Goal: Task Accomplishment & Management: Use online tool/utility

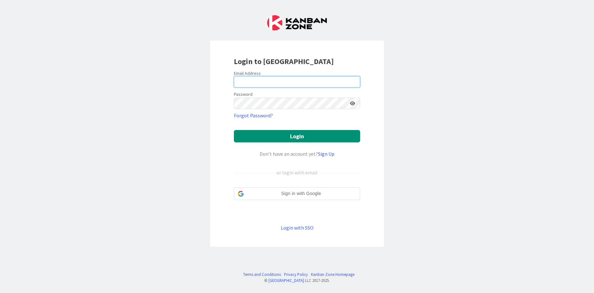
type input "[EMAIL_ADDRESS][DOMAIN_NAME]"
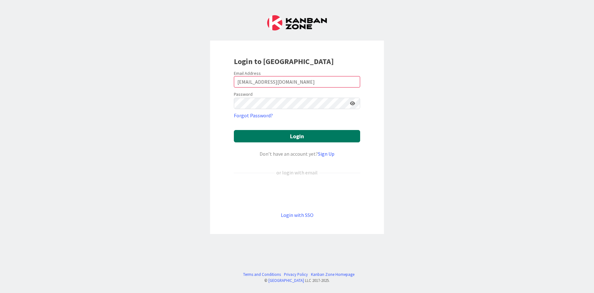
click at [273, 140] on button "Login" at bounding box center [297, 136] width 126 height 12
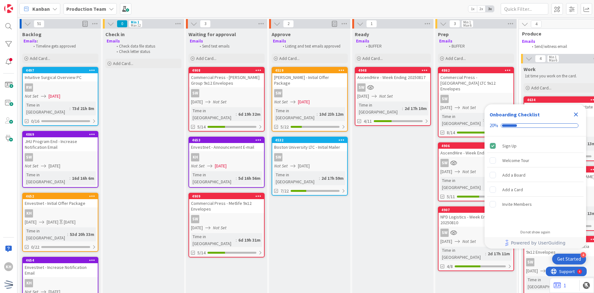
click at [71, 94] on div "Not Set [DATE]" at bounding box center [61, 96] width 73 height 7
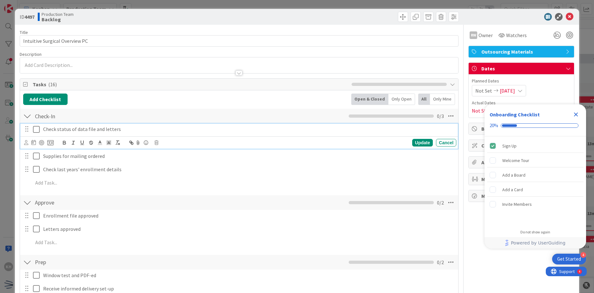
click at [36, 129] on icon at bounding box center [38, 130] width 10 height 8
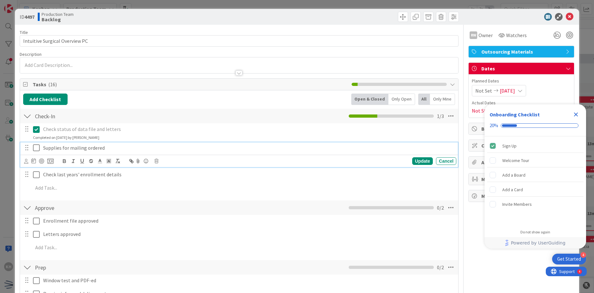
click at [35, 151] on icon at bounding box center [38, 148] width 10 height 8
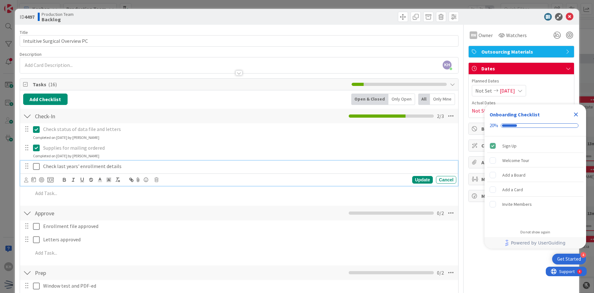
click at [36, 167] on icon at bounding box center [38, 167] width 10 height 8
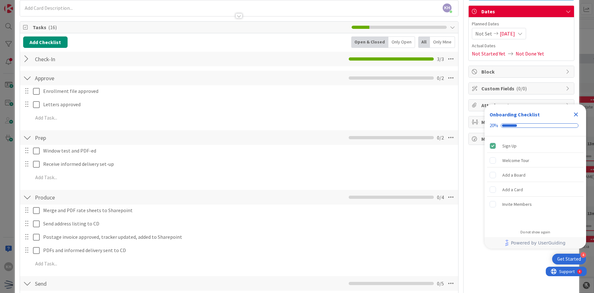
scroll to position [64, 0]
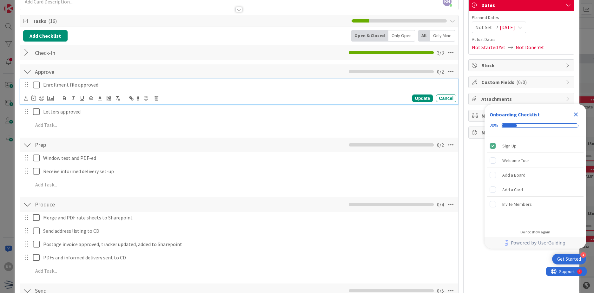
click at [36, 87] on icon at bounding box center [38, 85] width 10 height 8
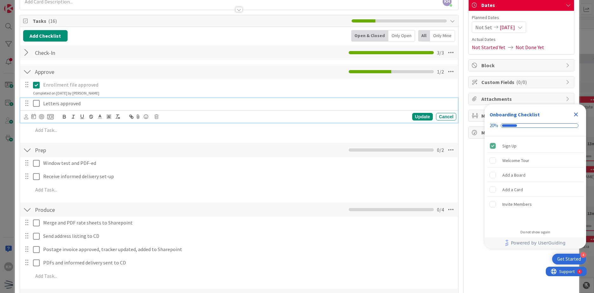
click at [38, 103] on icon at bounding box center [38, 104] width 10 height 8
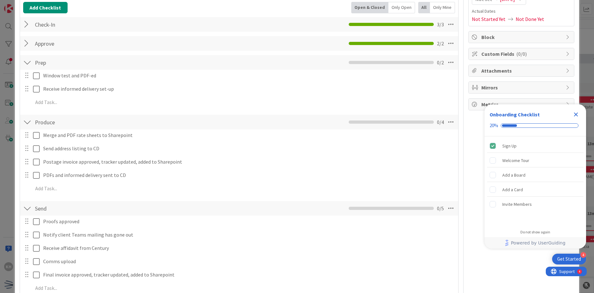
scroll to position [127, 0]
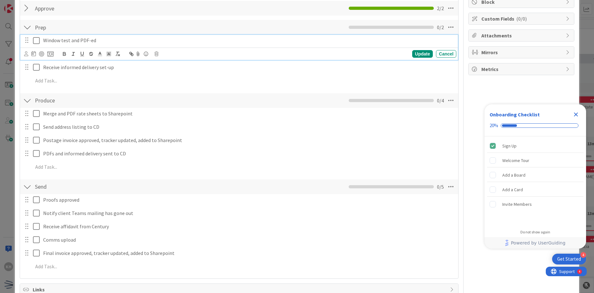
click at [38, 38] on icon at bounding box center [38, 41] width 10 height 8
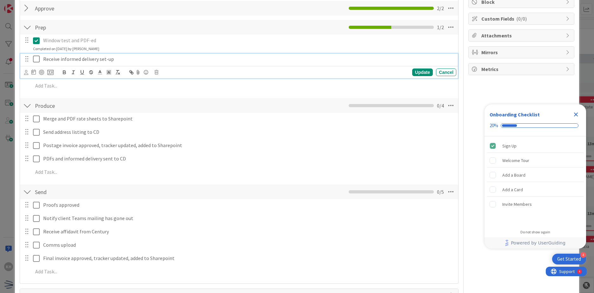
click at [39, 62] on icon at bounding box center [38, 59] width 10 height 8
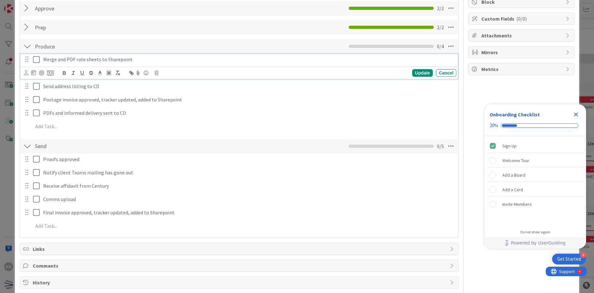
click at [40, 62] on icon at bounding box center [38, 60] width 10 height 8
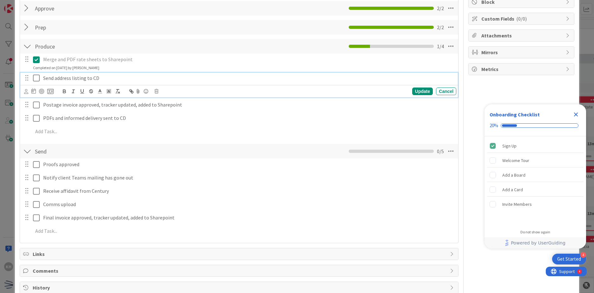
click at [39, 76] on icon at bounding box center [38, 78] width 10 height 8
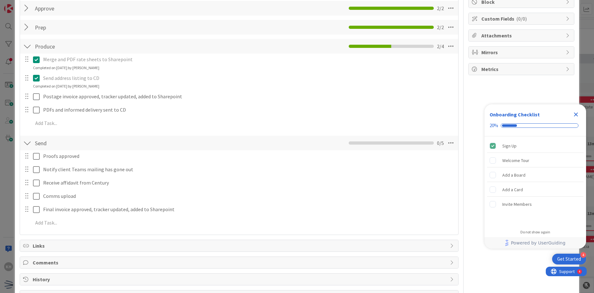
click at [31, 101] on div at bounding box center [32, 96] width 18 height 11
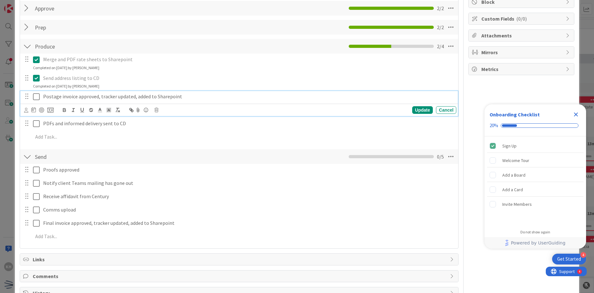
click at [34, 99] on icon at bounding box center [38, 97] width 10 height 8
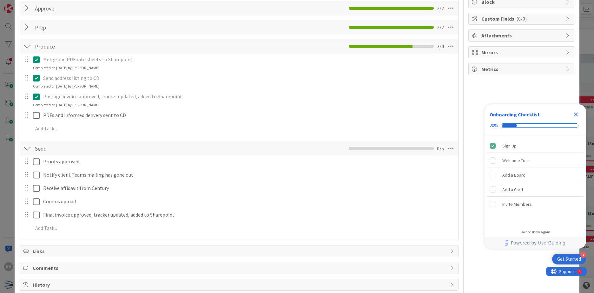
click at [38, 108] on div "Completed on [DATE] by [PERSON_NAME]" at bounding box center [66, 105] width 66 height 6
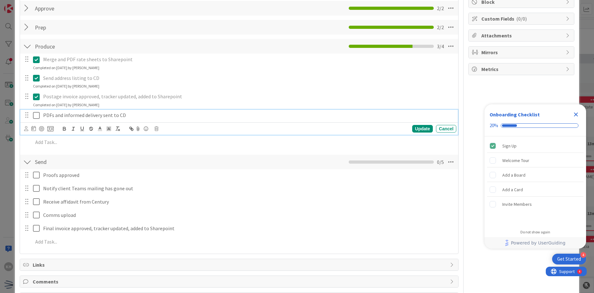
click at [38, 114] on icon at bounding box center [38, 116] width 10 height 8
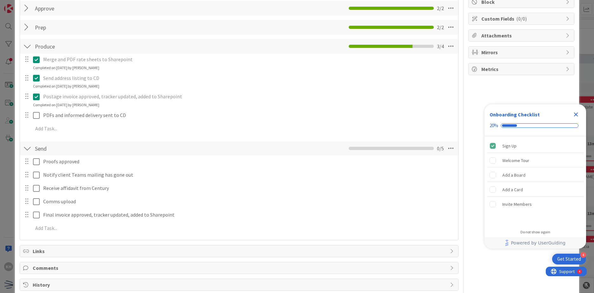
scroll to position [72, 0]
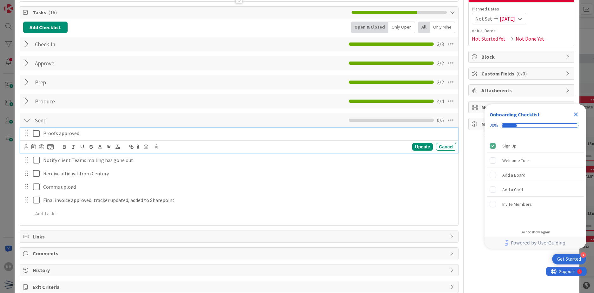
click at [36, 134] on div "Proofs approved Update Cancel" at bounding box center [239, 140] width 438 height 25
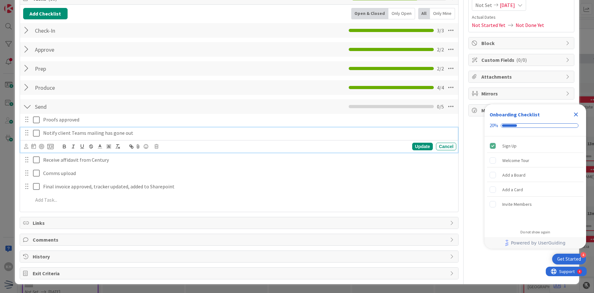
click at [36, 145] on div "Notify client Teams mailing has gone out Update Cancel" at bounding box center [239, 140] width 438 height 25
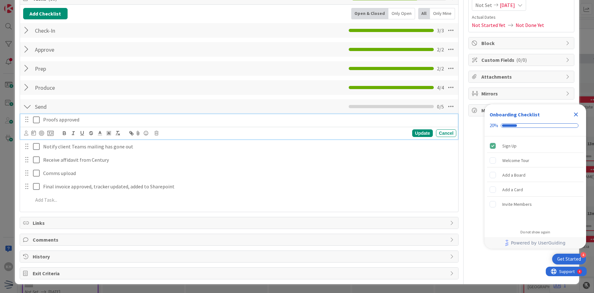
click at [34, 116] on icon at bounding box center [38, 120] width 10 height 8
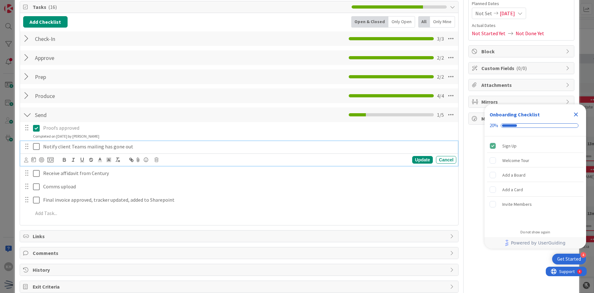
click at [36, 145] on div "Notify client Teams mailing has gone out Update Cancel" at bounding box center [239, 153] width 438 height 25
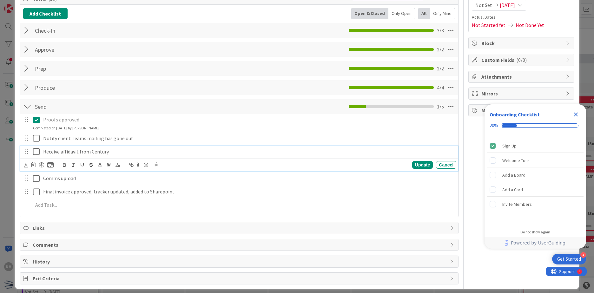
click at [38, 163] on div "Receive affidavit from Century Update Cancel" at bounding box center [239, 158] width 438 height 25
click at [34, 141] on icon at bounding box center [38, 139] width 10 height 8
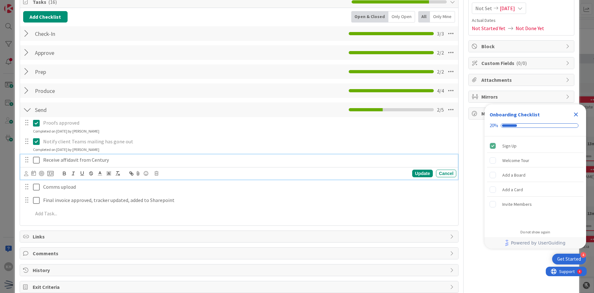
click at [39, 159] on icon at bounding box center [38, 161] width 10 height 8
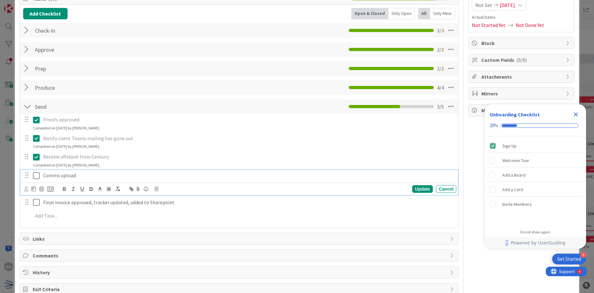
click at [38, 173] on icon at bounding box center [38, 176] width 10 height 8
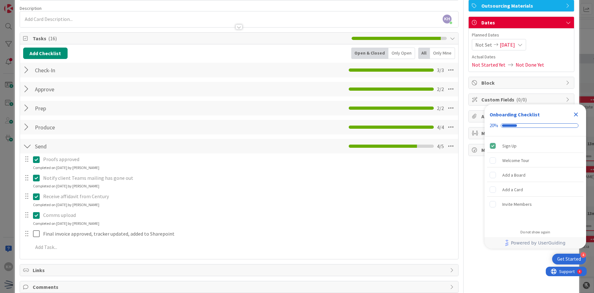
scroll to position [0, 0]
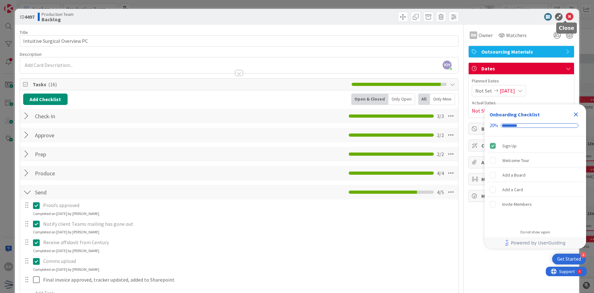
click at [566, 15] on icon at bounding box center [570, 17] width 8 height 8
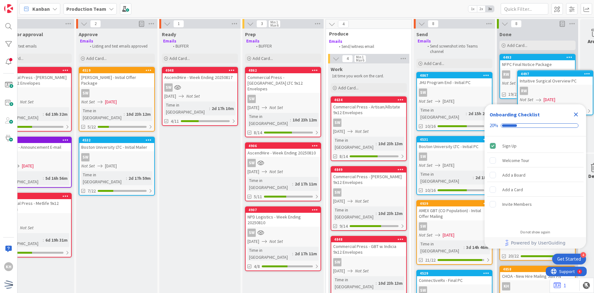
scroll to position [0, 218]
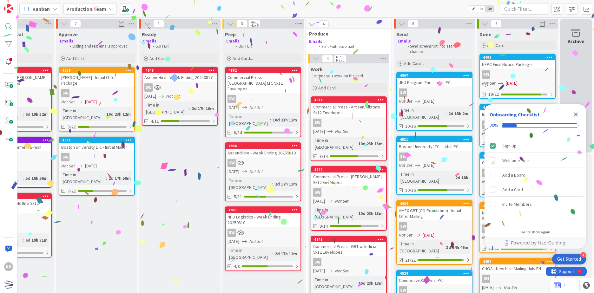
click at [574, 111] on icon "Close Checklist" at bounding box center [577, 115] width 8 height 8
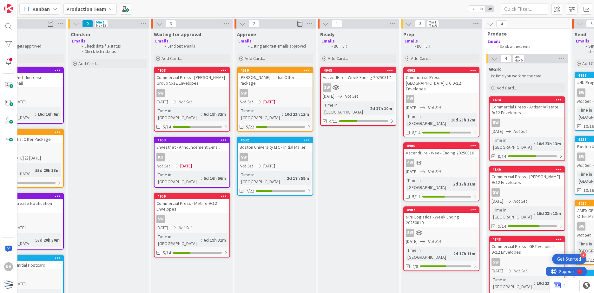
scroll to position [0, 0]
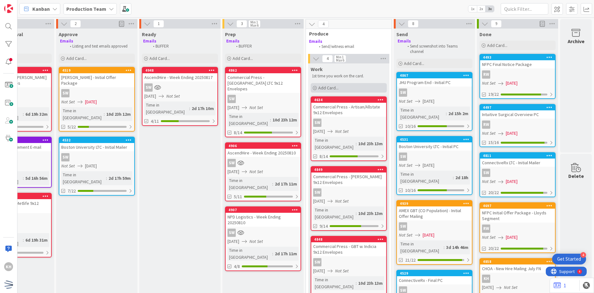
click at [355, 84] on div "Add Card..." at bounding box center [349, 88] width 76 height 10
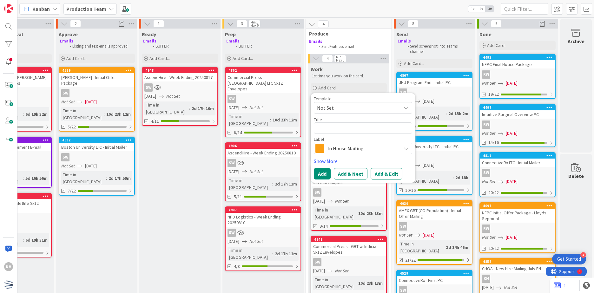
click at [327, 112] on span "Not Set" at bounding box center [356, 108] width 79 height 8
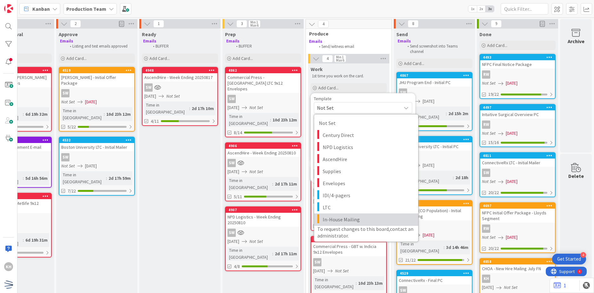
click at [332, 218] on span "In-House Mailing" at bounding box center [368, 220] width 91 height 8
type textarea "x"
type textarea "In-House Mailing"
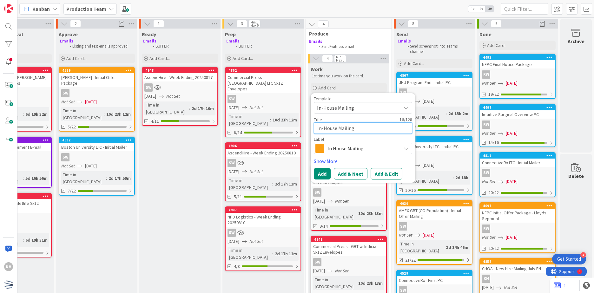
click at [340, 129] on textarea "In-House Mailing" at bounding box center [363, 128] width 98 height 11
type textarea "x"
type textarea "e"
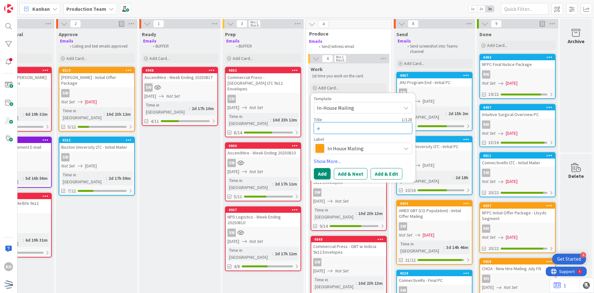
type textarea "x"
type textarea "eN"
type textarea "x"
type textarea "eNV"
type textarea "x"
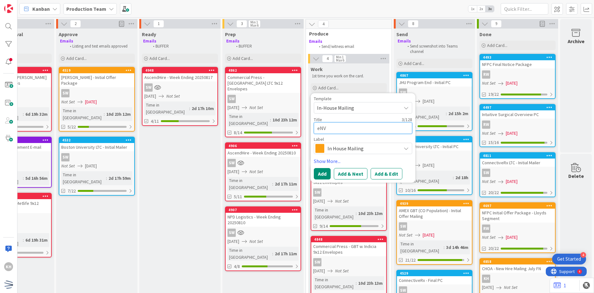
type textarea "eNVE"
type textarea "x"
type textarea "eNVES"
type textarea "x"
type textarea "eNVEST"
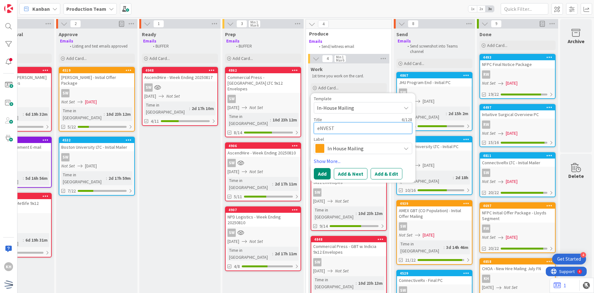
type textarea "x"
type textarea "eNVESTN"
type textarea "x"
type textarea "eNVESTNE"
type textarea "x"
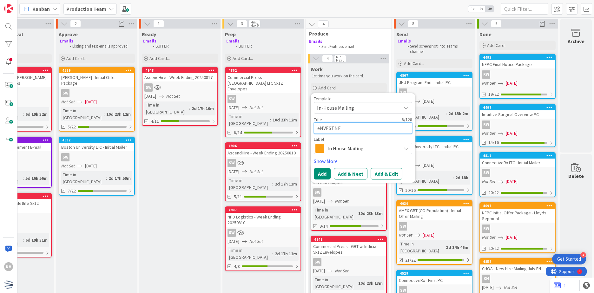
type textarea "eNVESTNET"
type textarea "x"
type textarea "eNVESTNET"
type textarea "x"
type textarea "eNVESTNET -"
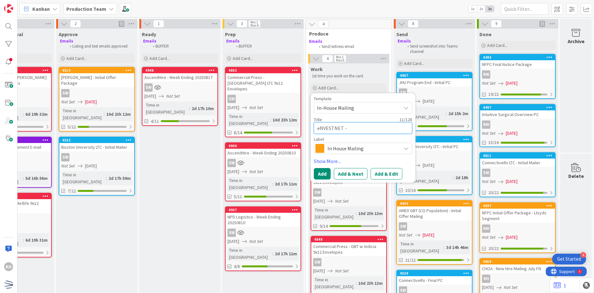
type textarea "x"
type textarea "eNVESTNET -"
type textarea "x"
type textarea "eNVESTNET -"
type textarea "x"
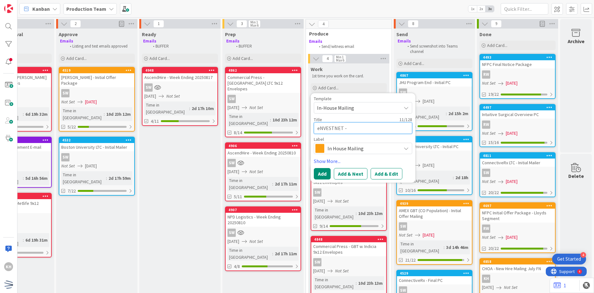
type textarea "eNVESTNET"
type textarea "x"
type textarea "eNVESTNET"
type textarea "x"
type textarea "eNVESTNE"
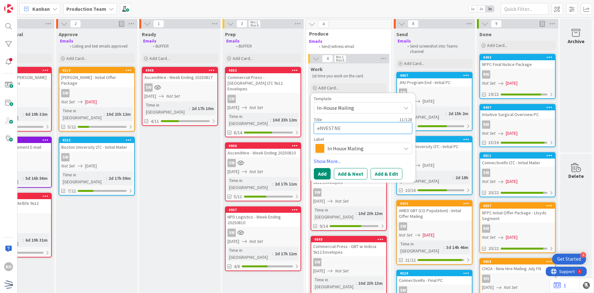
type textarea "x"
type textarea "eNVESTN"
type textarea "x"
type textarea "eNVEST"
type textarea "x"
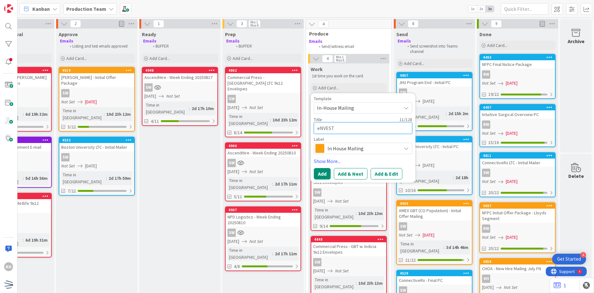
type textarea "eNVES"
type textarea "x"
type textarea "eNVE"
type textarea "x"
type textarea "eNV"
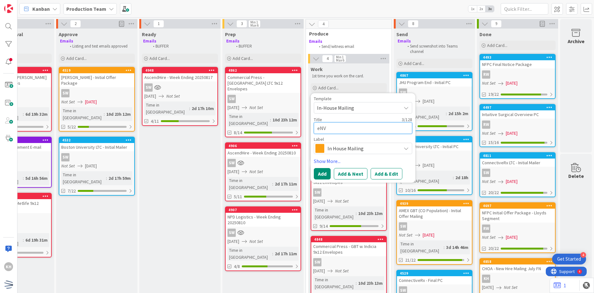
type textarea "x"
type textarea "eN"
type textarea "x"
type textarea "e"
type textarea "x"
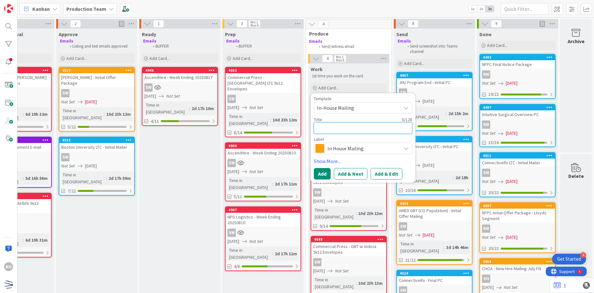
type textarea "E"
type textarea "x"
type textarea "En"
type textarea "x"
type textarea "Env"
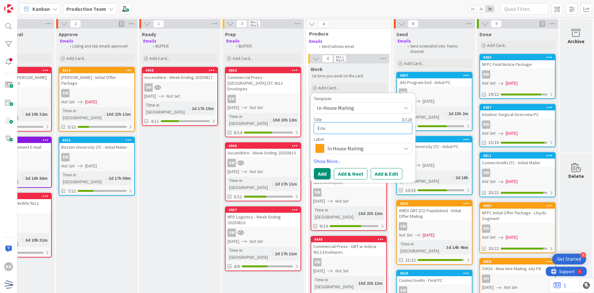
type textarea "x"
type textarea "Enve"
type textarea "x"
type textarea "Enves"
type textarea "x"
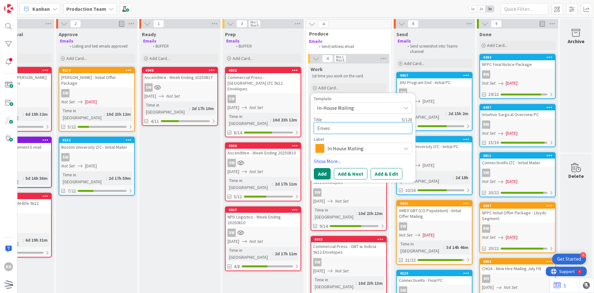
type textarea "Envest"
type textarea "x"
type textarea "Envestn"
type textarea "x"
type textarea "Envestne"
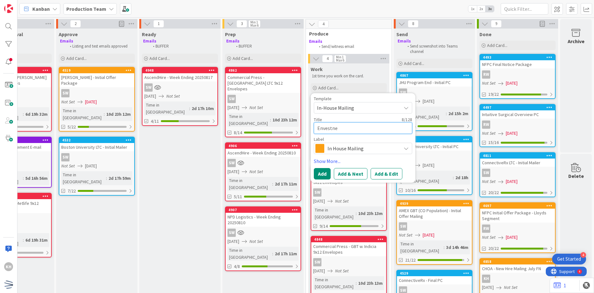
type textarea "x"
type textarea "Envestnet"
type textarea "x"
type textarea "Envestnet"
type textarea "x"
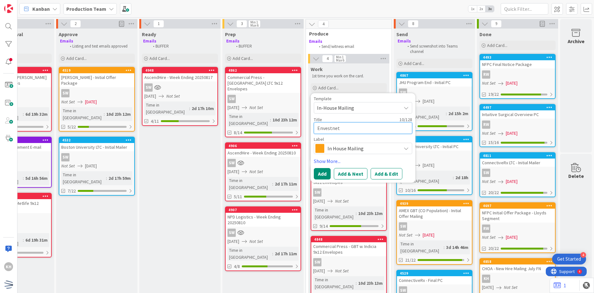
type textarea "Envestnet -"
type textarea "x"
type textarea "Envestnet -"
type textarea "x"
type textarea "Envestnet - I"
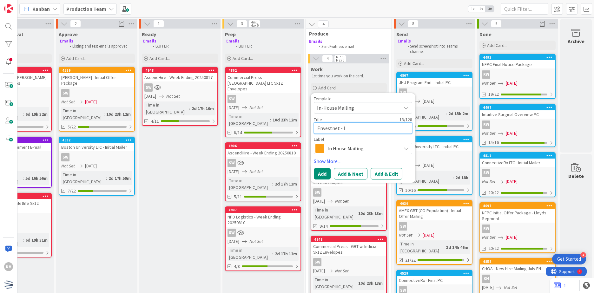
type textarea "x"
type textarea "Envestnet - In"
type textarea "x"
type textarea "Envestnet - Ini"
type textarea "x"
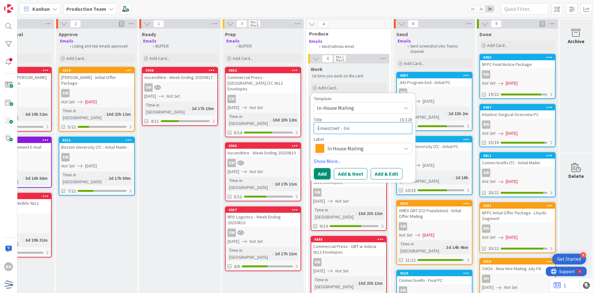
type textarea "Envestnet - Init"
type textarea "x"
type textarea "Envestnet - Initi"
type textarea "x"
type textarea "Envestnet - Initia"
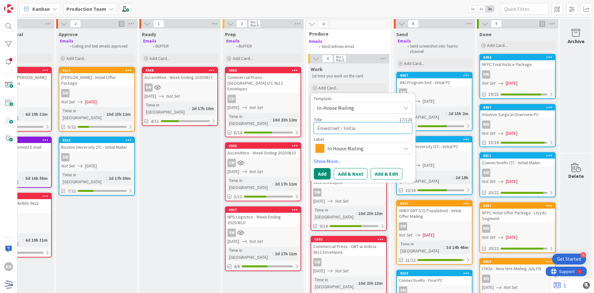
type textarea "x"
type textarea "Envestnet - Initial"
type textarea "x"
type textarea "Envestnet - Initial"
type textarea "x"
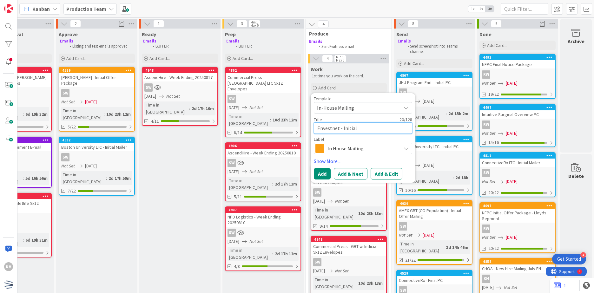
type textarea "Envestnet - Initial O"
type textarea "x"
type textarea "Envestnet - Initial Of"
type textarea "x"
type textarea "Envestnet - Initial Off"
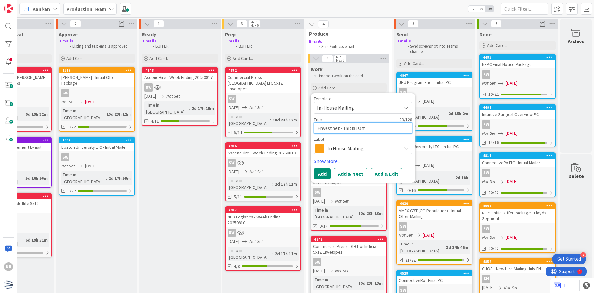
type textarea "x"
type textarea "Envestnet - Initial Offe"
type textarea "x"
type textarea "Envestnet - Initial Offer"
type textarea "x"
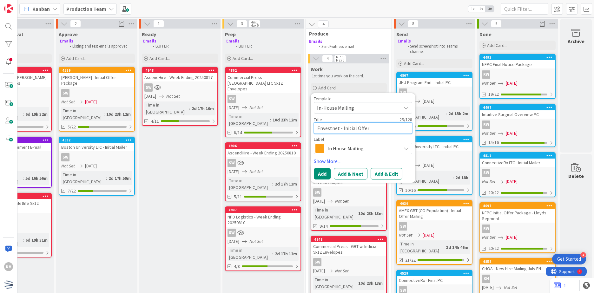
type textarea "Envestnet - Initial Offer"
type textarea "x"
type textarea "Envestnet - Initial Offer P"
type textarea "x"
type textarea "Envestnet - Initial Offer Pa"
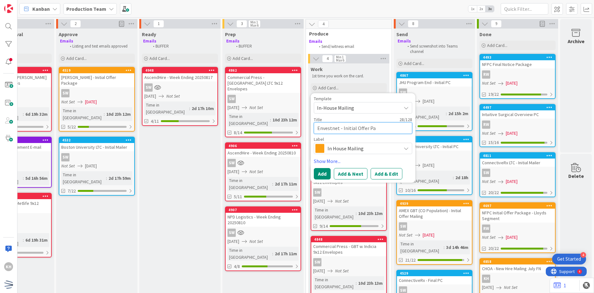
type textarea "x"
type textarea "Envestnet - Initial Offer Pac"
type textarea "x"
type textarea "Envestnet - Initial Offer Pack"
type textarea "x"
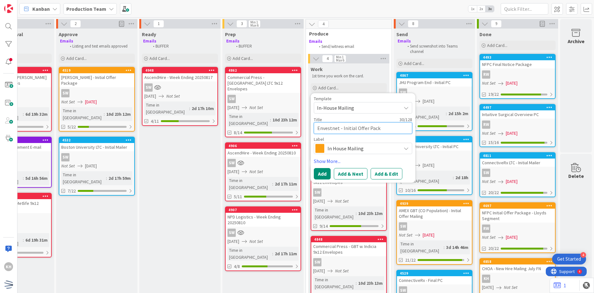
type textarea "Envestnet - Initial Offer Packa"
type textarea "x"
type textarea "Envestnet - Initial Offer Packag"
type textarea "x"
type textarea "Envestnet - Initial Offer Package"
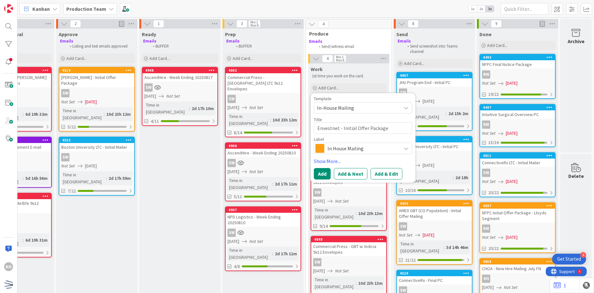
click at [355, 143] on div "In House Mailing" at bounding box center [363, 148] width 98 height 11
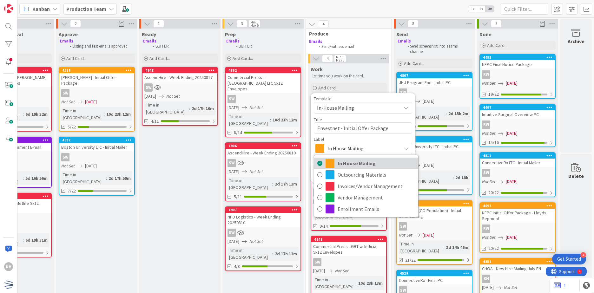
click at [346, 165] on span "In House Mailing" at bounding box center [376, 164] width 77 height 10
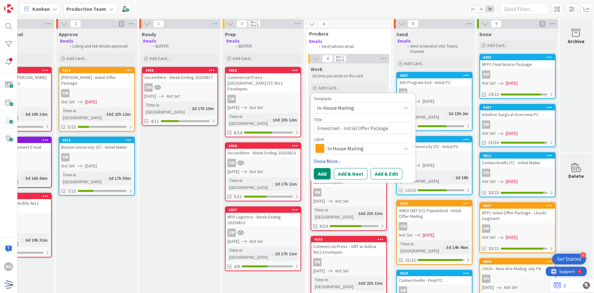
click at [321, 164] on link "Show More..." at bounding box center [363, 162] width 98 height 8
type textarea "x"
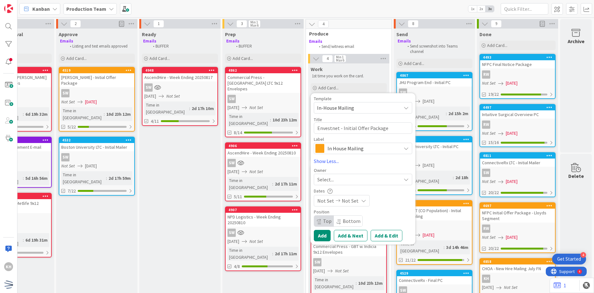
click at [350, 200] on span "Not Set" at bounding box center [350, 201] width 17 height 8
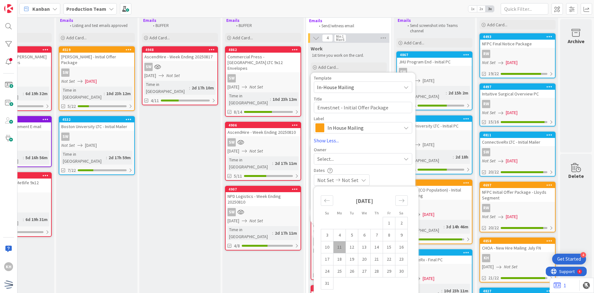
scroll to position [32, 218]
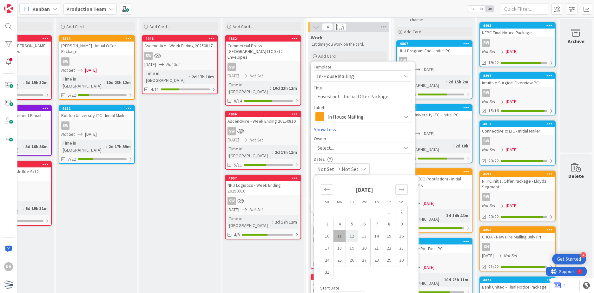
click at [346, 235] on td "12" at bounding box center [352, 236] width 12 height 12
type input "[DATE]"
click at [386, 131] on link "Show Less..." at bounding box center [363, 130] width 98 height 8
type textarea "x"
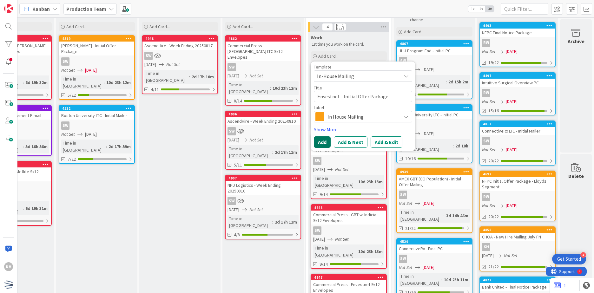
click at [320, 144] on button "Add" at bounding box center [322, 142] width 17 height 11
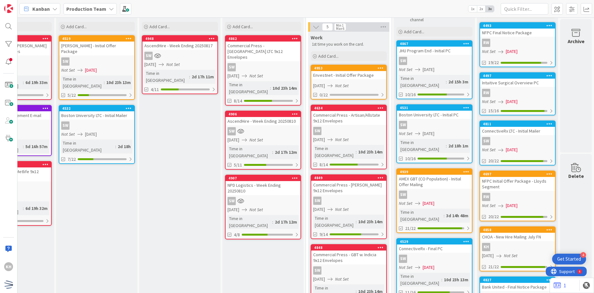
click at [364, 79] on link "4953 Envestnet - Initial Offer Package [DATE] Not Set 0/22" at bounding box center [349, 82] width 76 height 35
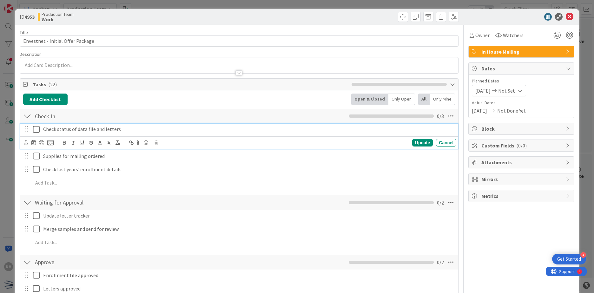
click at [34, 132] on icon at bounding box center [38, 130] width 10 height 8
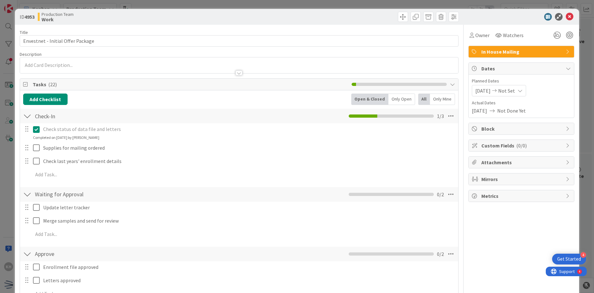
click at [33, 154] on div "Check status of data file and letters Update Cancel Completed on [DATE] by [PER…" at bounding box center [239, 153] width 432 height 59
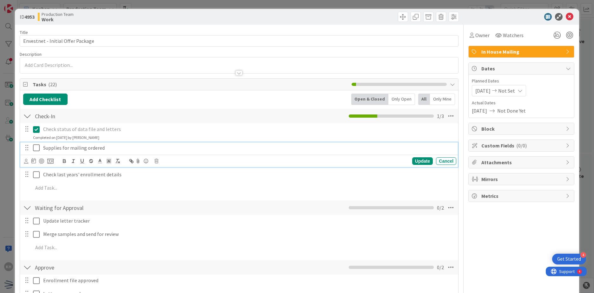
click at [38, 147] on icon at bounding box center [38, 148] width 10 height 8
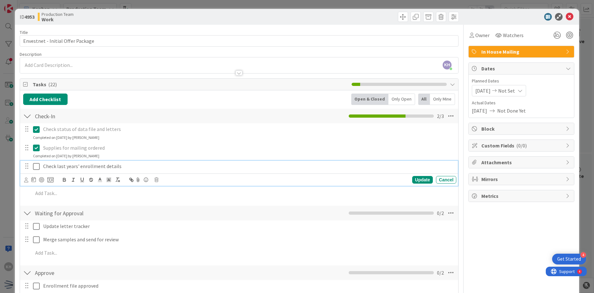
click at [40, 164] on div "Check last years' enrollment details" at bounding box center [240, 166] width 434 height 11
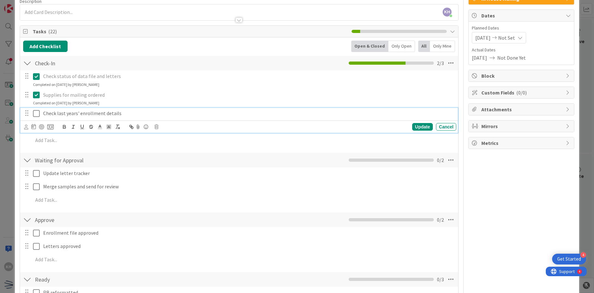
scroll to position [32, 0]
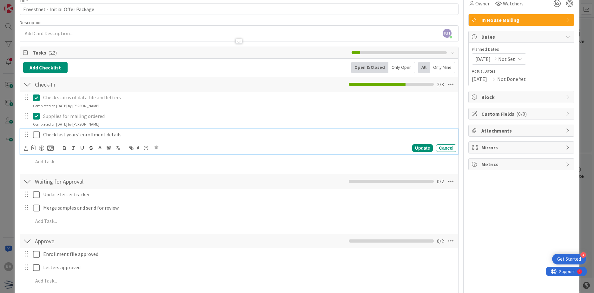
click at [37, 135] on icon at bounding box center [38, 135] width 10 height 8
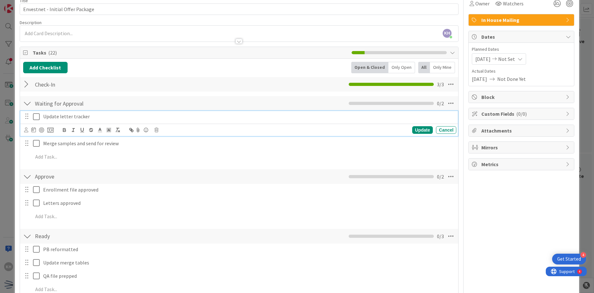
click at [37, 116] on icon at bounding box center [38, 117] width 10 height 8
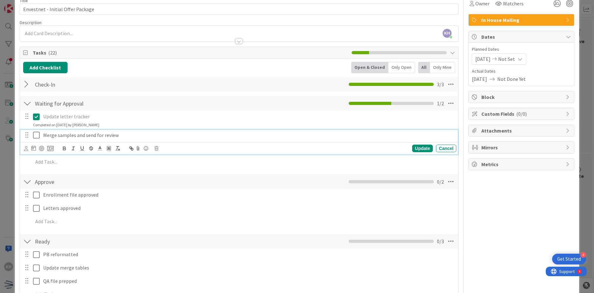
click at [35, 134] on icon at bounding box center [38, 135] width 10 height 8
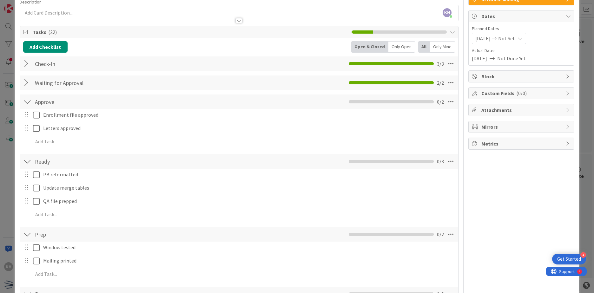
scroll to position [64, 0]
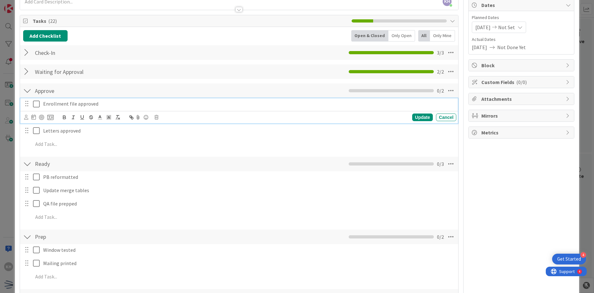
click at [37, 109] on button at bounding box center [37, 104] width 8 height 10
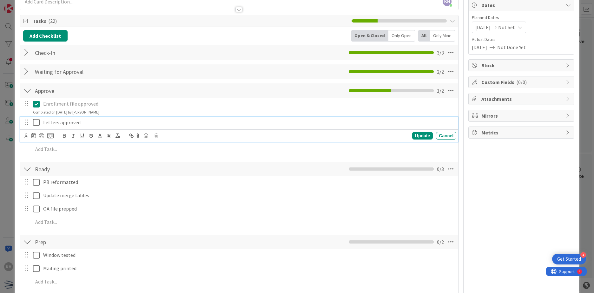
click at [33, 120] on icon at bounding box center [38, 123] width 10 height 8
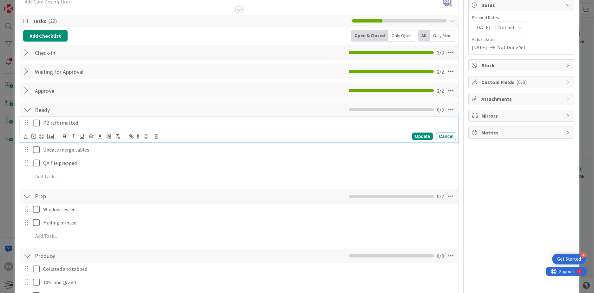
click at [36, 123] on icon at bounding box center [38, 123] width 10 height 8
